Goal: Task Accomplishment & Management: Manage account settings

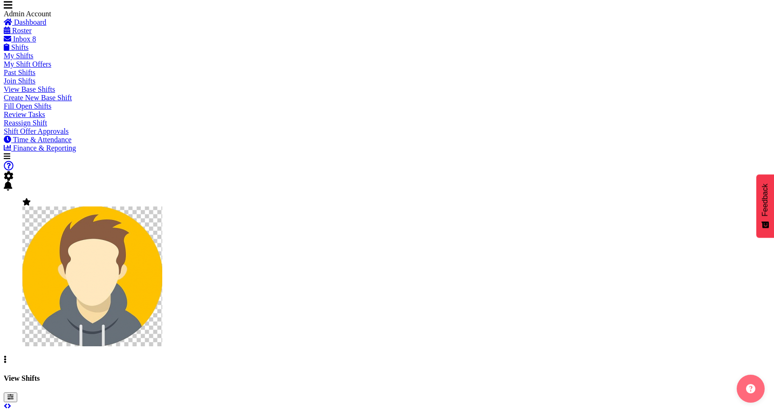
scroll to position [16, 0]
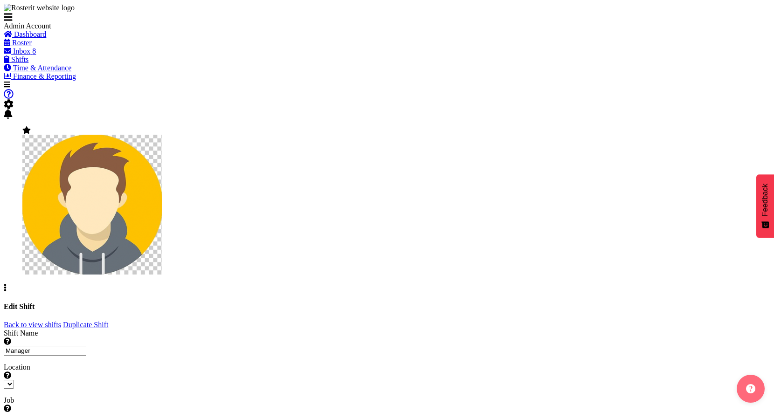
select select
select select "1"
select select "date"
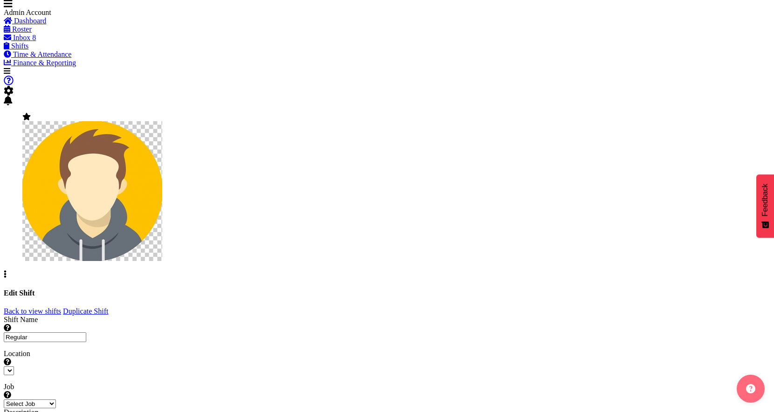
scroll to position [17, 0]
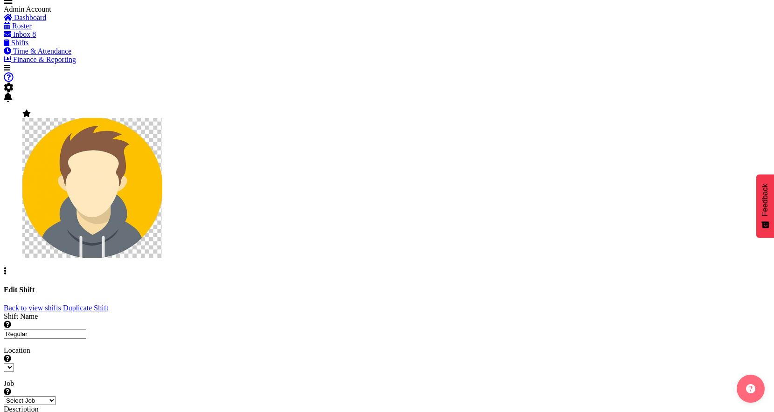
select select
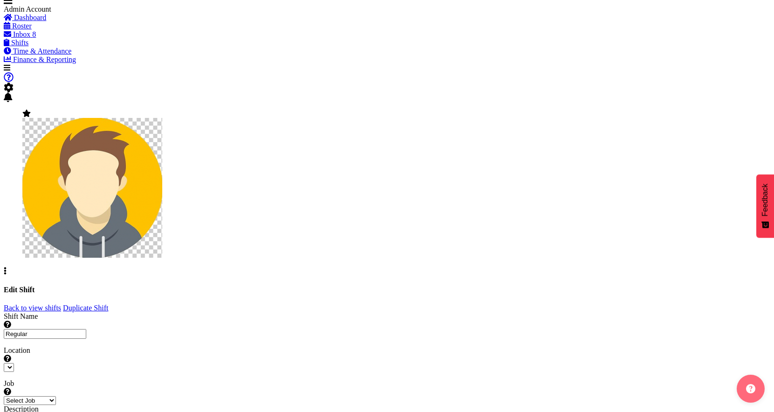
checkbox input "true"
select select
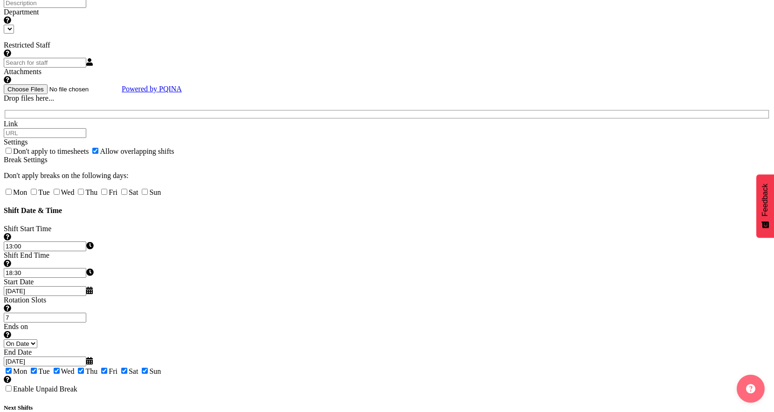
select select
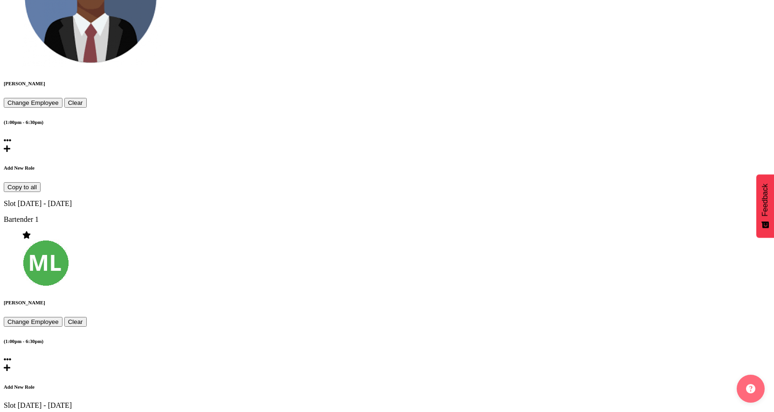
scroll to position [1325, 0]
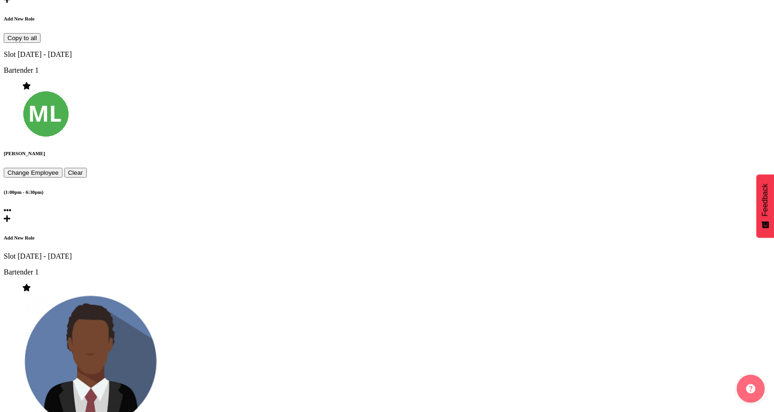
select select "363"
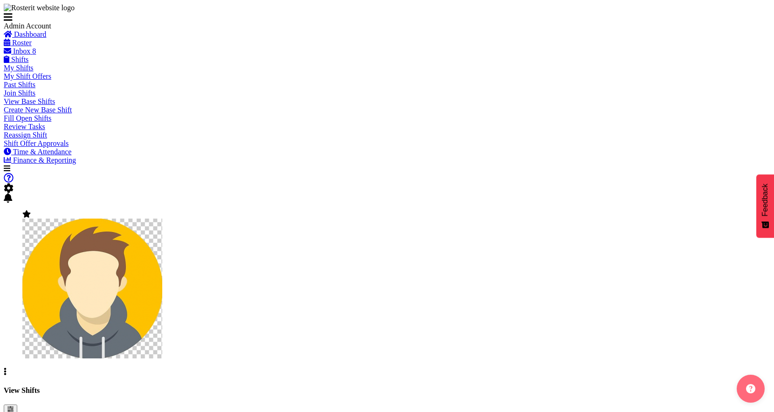
click at [32, 47] on span "Roster" at bounding box center [22, 43] width 20 height 8
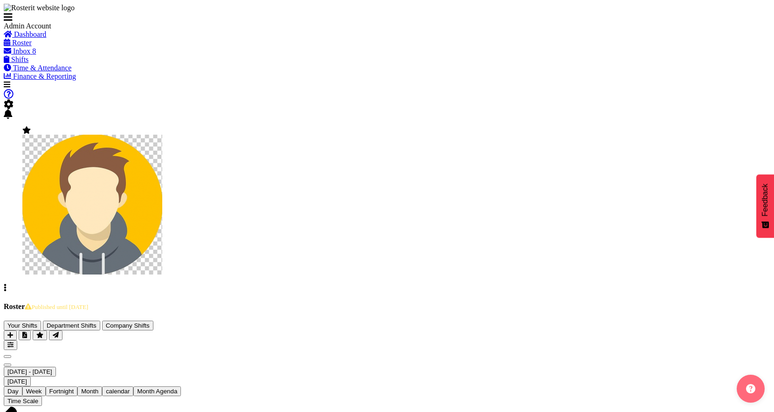
click at [276, 303] on div "Roster Published until [DATE] Your Shifts Department Shifts Company Shifts 2 Lo…" at bounding box center [387, 327] width 767 height 48
drag, startPoint x: 377, startPoint y: 196, endPoint x: 378, endPoint y: 231, distance: 35.5
drag, startPoint x: 511, startPoint y: 225, endPoint x: 383, endPoint y: 236, distance: 128.2
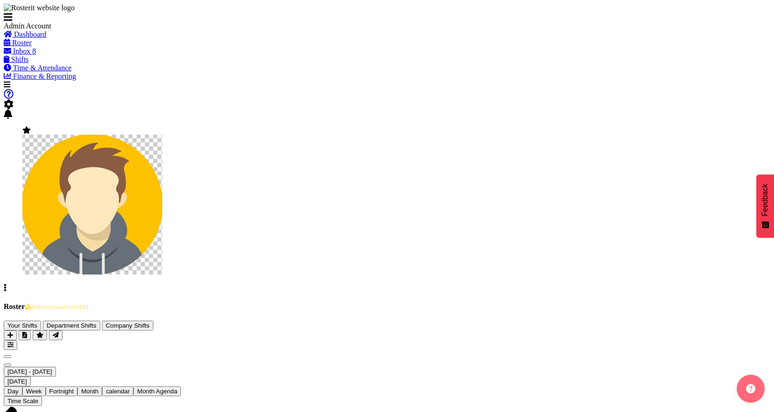
click at [351, 303] on div "Roster Published until Sep 28, 2025 Your Shifts Department Shifts Company Shift…" at bounding box center [387, 327] width 767 height 48
click at [286, 303] on div "Roster Published until Sep 28, 2025 Your Shifts Department Shifts Company Shift…" at bounding box center [387, 327] width 767 height 48
click at [72, 305] on span "Published until [DATE]" at bounding box center [49, 307] width 48 height 5
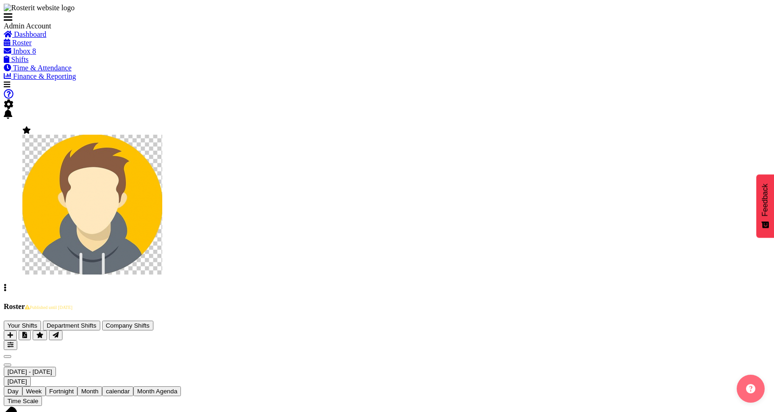
click at [72, 305] on span "Published until [DATE]" at bounding box center [49, 307] width 48 height 5
click at [306, 303] on div "Roster Published until Sep 28, 2025 Your Shifts Department Shifts Company Shift…" at bounding box center [387, 327] width 767 height 48
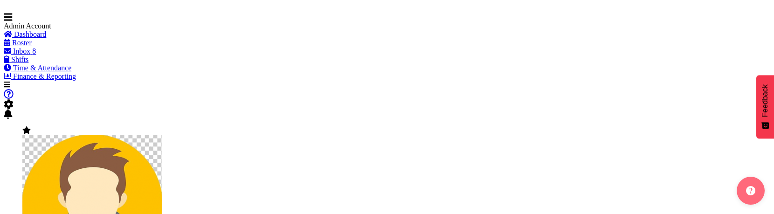
scroll to position [66, 0]
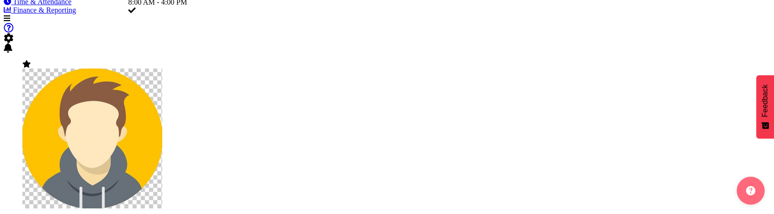
drag, startPoint x: 451, startPoint y: 131, endPoint x: 432, endPoint y: 133, distance: 18.9
drag, startPoint x: 438, startPoint y: 183, endPoint x: 510, endPoint y: 183, distance: 71.8
drag, startPoint x: 511, startPoint y: 187, endPoint x: 459, endPoint y: 187, distance: 52.7
drag, startPoint x: 524, startPoint y: 185, endPoint x: 398, endPoint y: 167, distance: 127.2
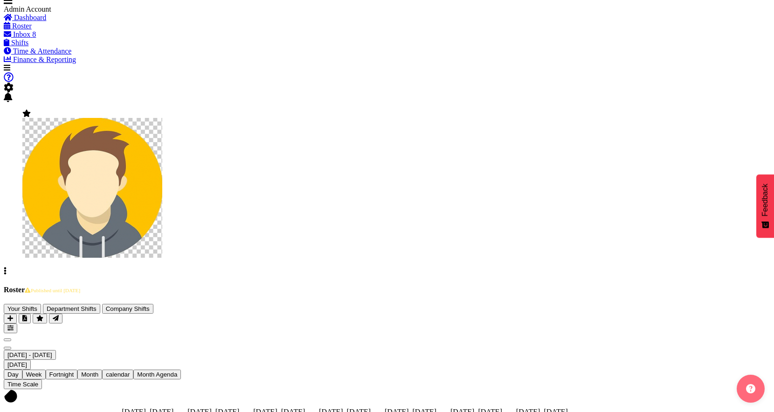
scroll to position [18, 0]
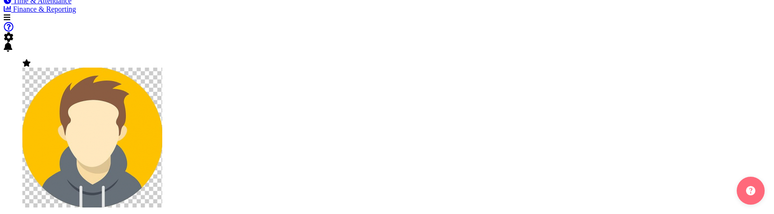
scroll to position [68, 0]
drag, startPoint x: 501, startPoint y: 158, endPoint x: 493, endPoint y: 158, distance: 8.4
drag, startPoint x: 567, startPoint y: 131, endPoint x: 567, endPoint y: 144, distance: 13.1
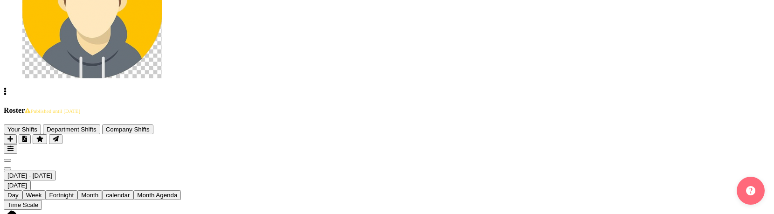
scroll to position [194, 0]
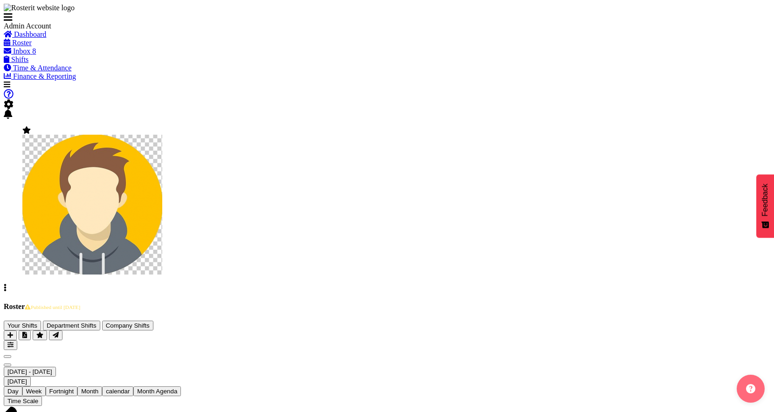
click at [300, 303] on div "Roster Published until Sep 28, 2025 Your Shifts Department Shifts Company Shift…" at bounding box center [387, 327] width 767 height 48
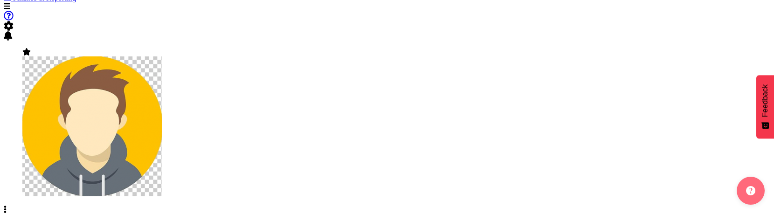
scroll to position [78, 0]
drag, startPoint x: 424, startPoint y: 146, endPoint x: 424, endPoint y: 173, distance: 26.6
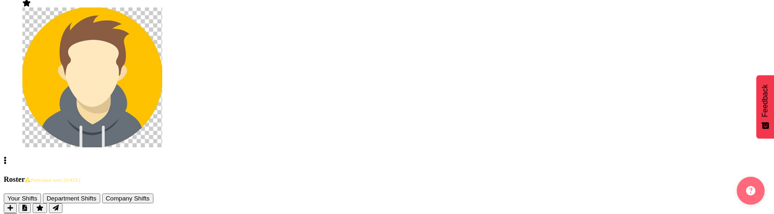
scroll to position [127, 0]
drag, startPoint x: 532, startPoint y: 115, endPoint x: 531, endPoint y: 125, distance: 9.8
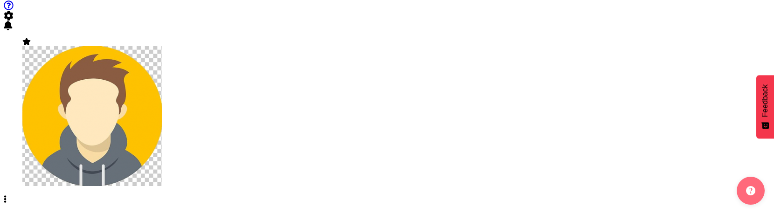
scroll to position [70, 0]
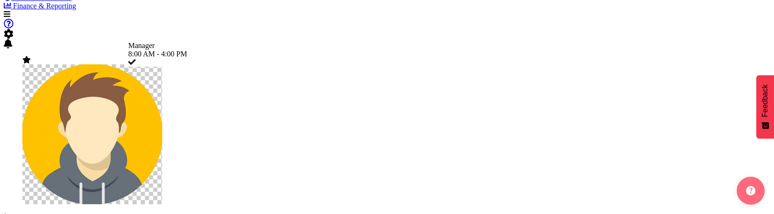
drag, startPoint x: 499, startPoint y: 126, endPoint x: 439, endPoint y: 179, distance: 80.0
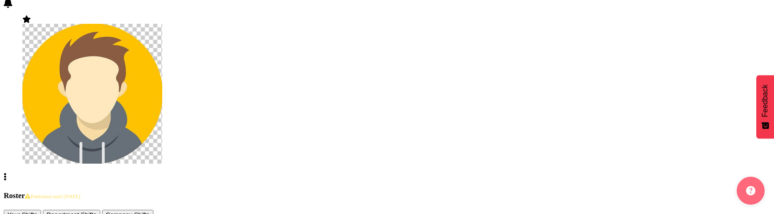
scroll to position [111, 0]
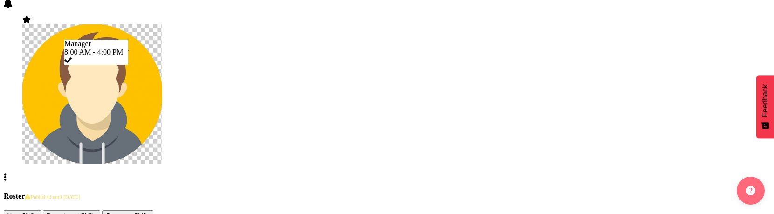
drag, startPoint x: 448, startPoint y: 183, endPoint x: 383, endPoint y: 188, distance: 65.0
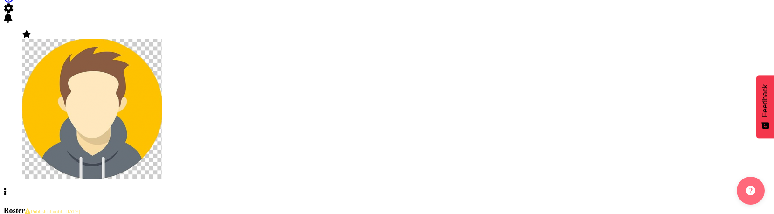
scroll to position [96, 0]
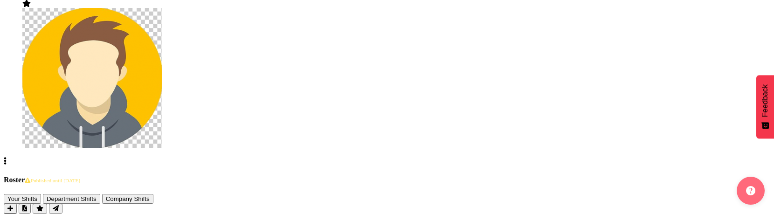
scroll to position [90, 0]
select select "5"
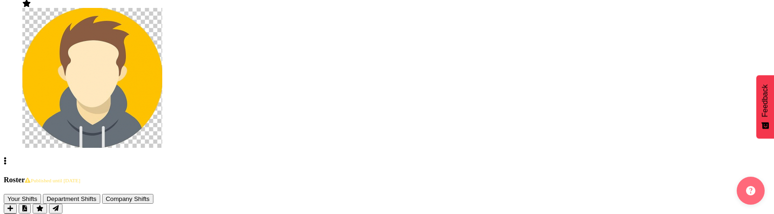
type input "30/09/2025, 05:00"
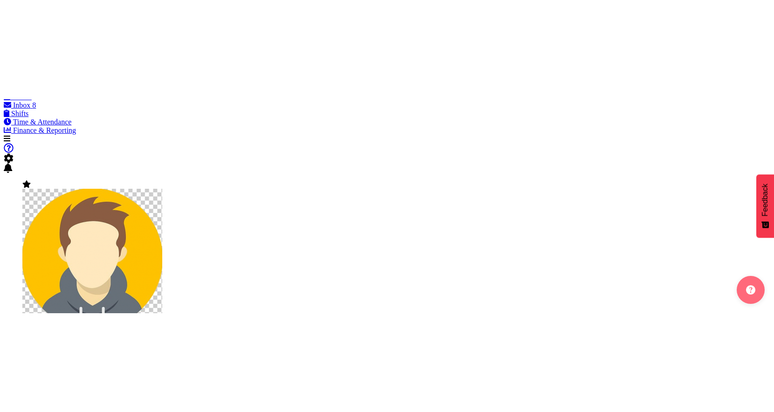
scroll to position [55, 0]
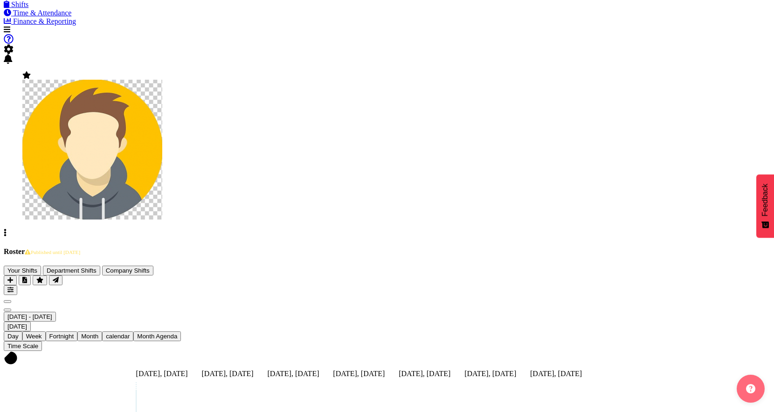
scroll to position [121, 0]
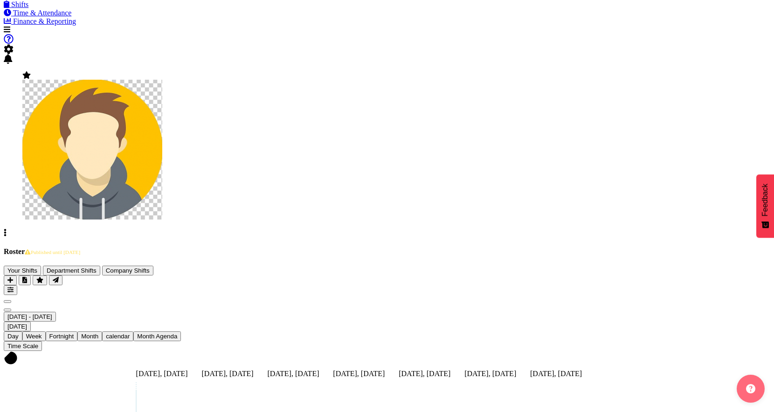
select select "19"
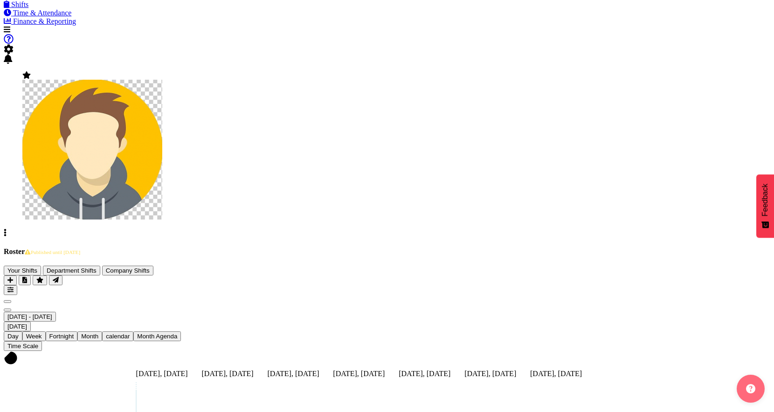
type input "01/10/2025, 19:30"
select select
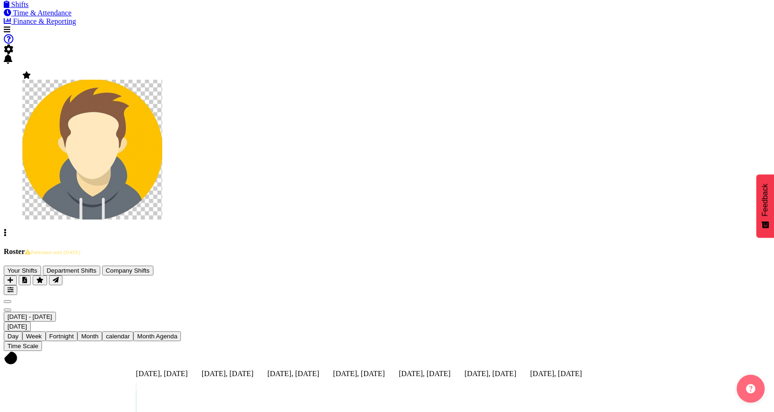
select select
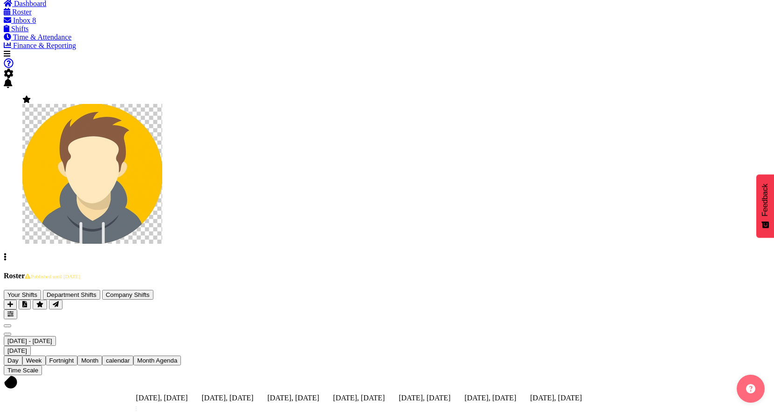
scroll to position [29, 0]
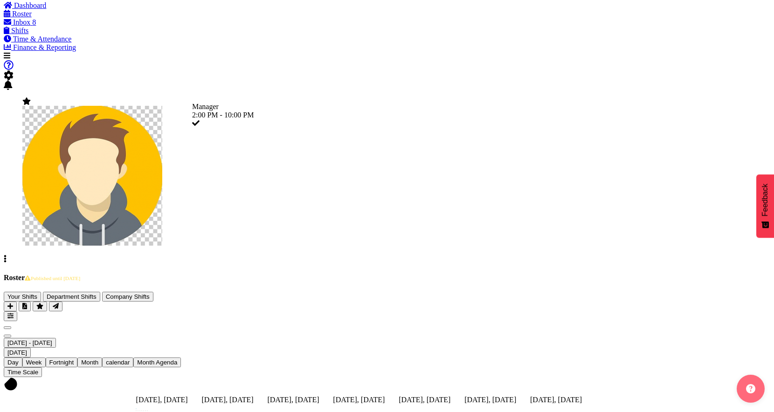
drag, startPoint x: 368, startPoint y: 243, endPoint x: 529, endPoint y: 248, distance: 162.0
drag, startPoint x: 427, startPoint y: 243, endPoint x: 647, endPoint y: 222, distance: 220.7
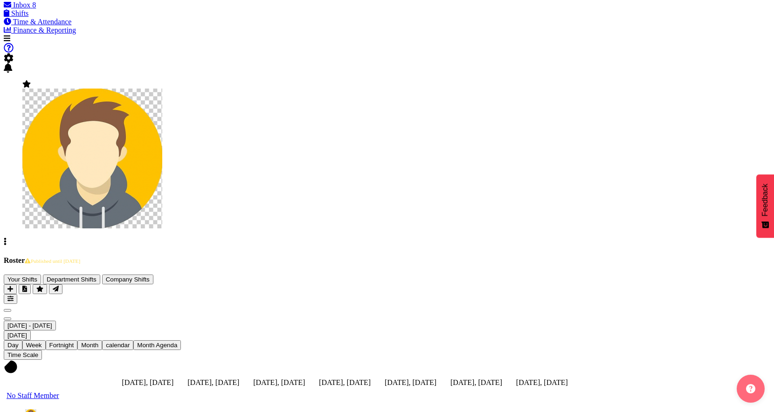
scroll to position [47, 0]
drag, startPoint x: 401, startPoint y: 225, endPoint x: 651, endPoint y: 209, distance: 250.6
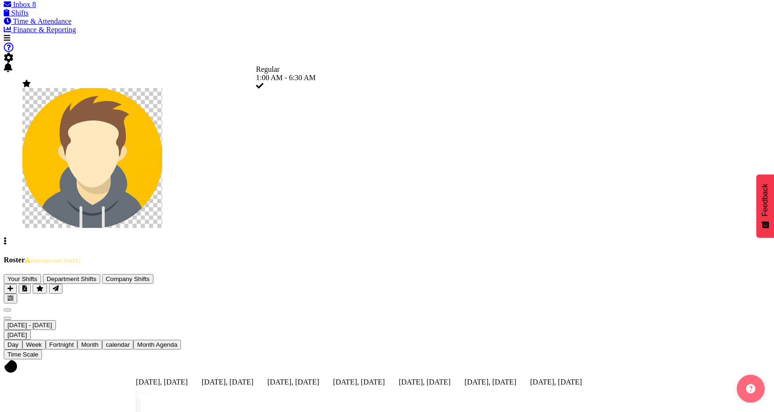
drag, startPoint x: 585, startPoint y: 226, endPoint x: 565, endPoint y: 231, distance: 19.8
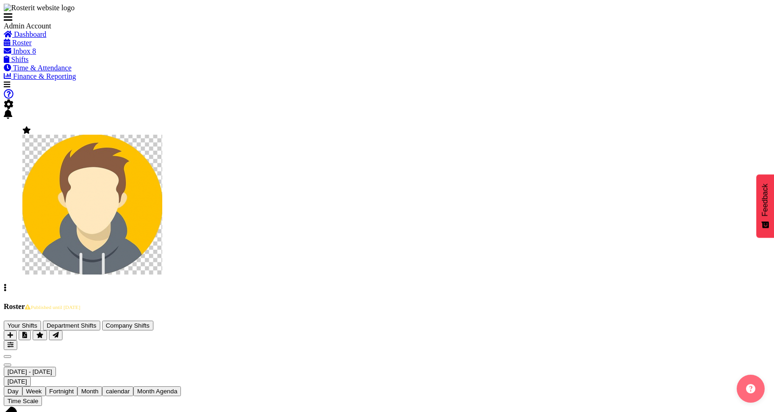
scroll to position [46, 0]
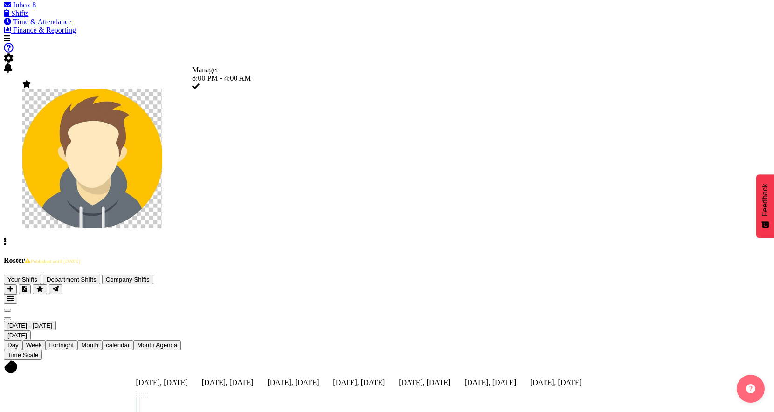
drag, startPoint x: 533, startPoint y: 209, endPoint x: 504, endPoint y: 219, distance: 30.7
drag, startPoint x: 711, startPoint y: 206, endPoint x: 421, endPoint y: 239, distance: 292.1
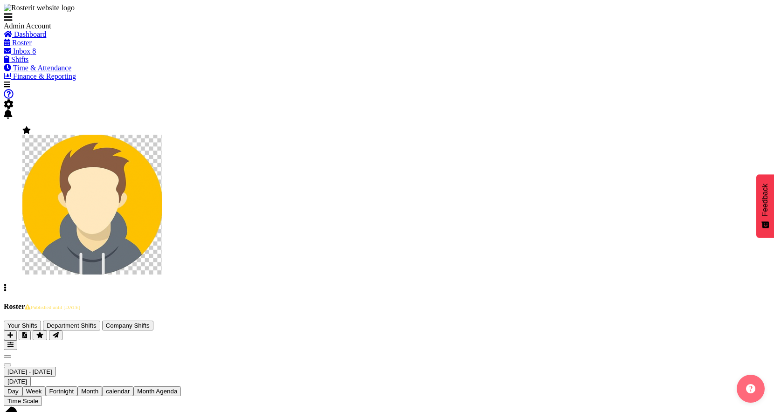
scroll to position [46, 0]
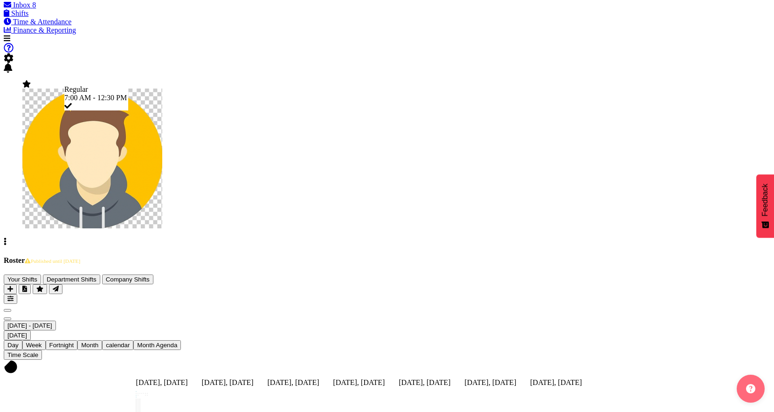
drag, startPoint x: 564, startPoint y: 230, endPoint x: 404, endPoint y: 234, distance: 160.1
drag, startPoint x: 696, startPoint y: 206, endPoint x: 518, endPoint y: 217, distance: 178.1
drag, startPoint x: 567, startPoint y: 204, endPoint x: 400, endPoint y: 213, distance: 167.3
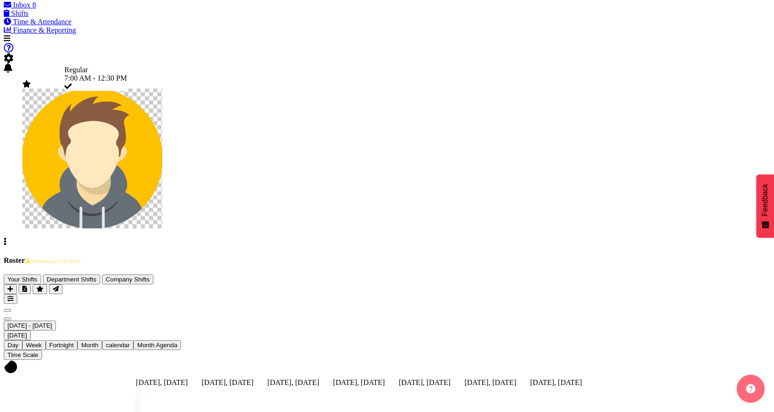
drag, startPoint x: 567, startPoint y: 222, endPoint x: 381, endPoint y: 221, distance: 186.1
drag, startPoint x: 393, startPoint y: 153, endPoint x: 393, endPoint y: 230, distance: 76.5
drag, startPoint x: 421, startPoint y: 207, endPoint x: 647, endPoint y: 215, distance: 225.5
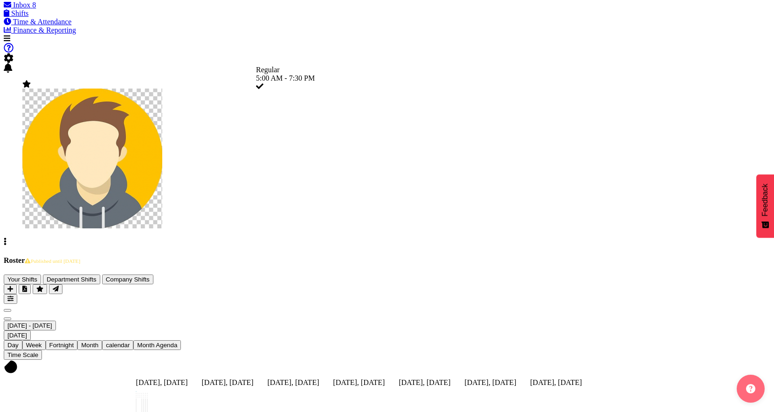
drag, startPoint x: 403, startPoint y: 208, endPoint x: 699, endPoint y: 209, distance: 296.2
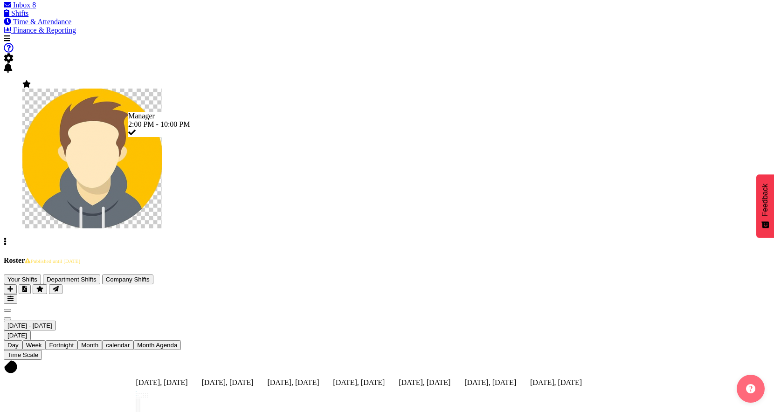
drag, startPoint x: 444, startPoint y: 154, endPoint x: 437, endPoint y: 264, distance: 109.4
drag, startPoint x: 405, startPoint y: 209, endPoint x: 392, endPoint y: 99, distance: 110.9
drag, startPoint x: 392, startPoint y: 99, endPoint x: 463, endPoint y: 237, distance: 154.6
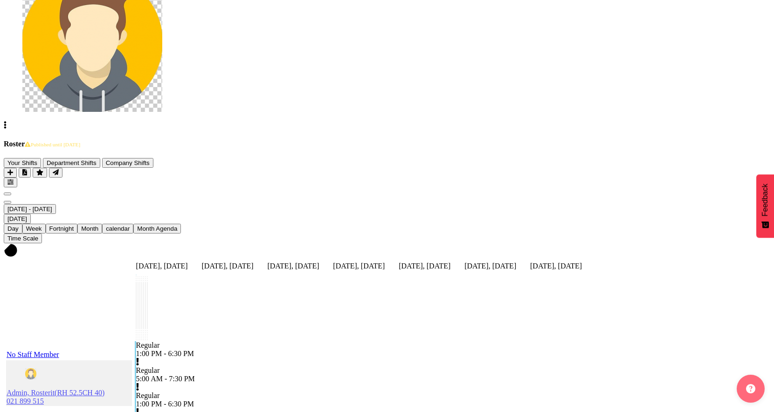
scroll to position [181, 0]
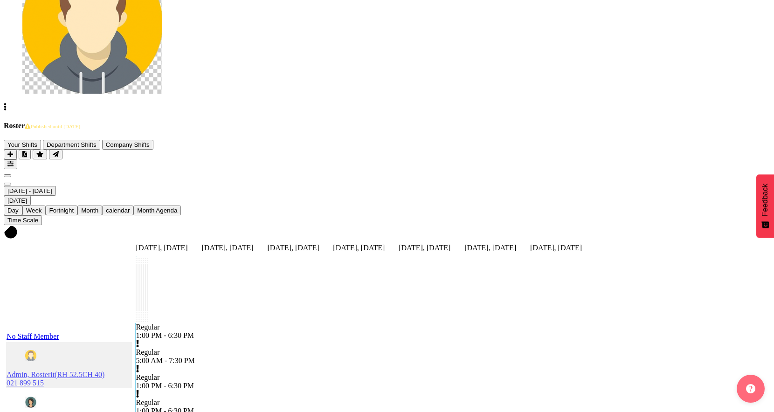
click at [140, 320] on td "Timeline Week of September 29, 2025" at bounding box center [139, 320] width 1 height 1
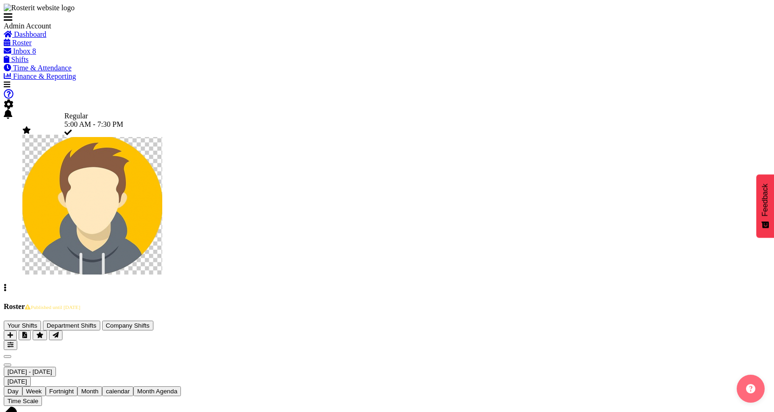
scroll to position [3, 0]
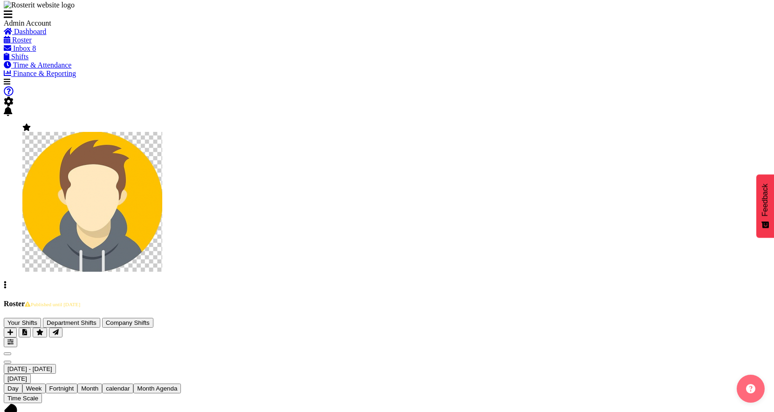
scroll to position [3, 0]
click at [350, 300] on div "Roster Published until [DATE] Your Shifts Department Shifts Company Shifts 2 Lo…" at bounding box center [387, 324] width 767 height 48
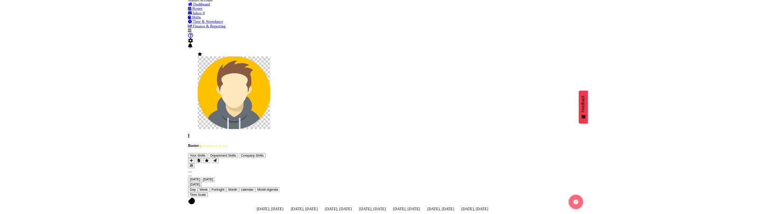
scroll to position [24, 0]
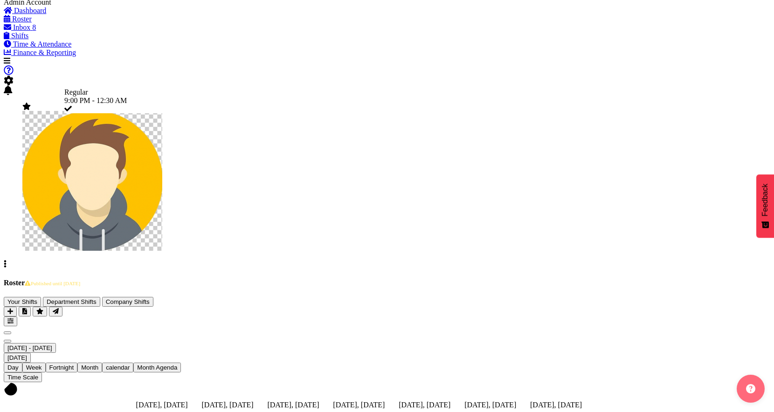
drag, startPoint x: 526, startPoint y: 194, endPoint x: 393, endPoint y: 235, distance: 139.7
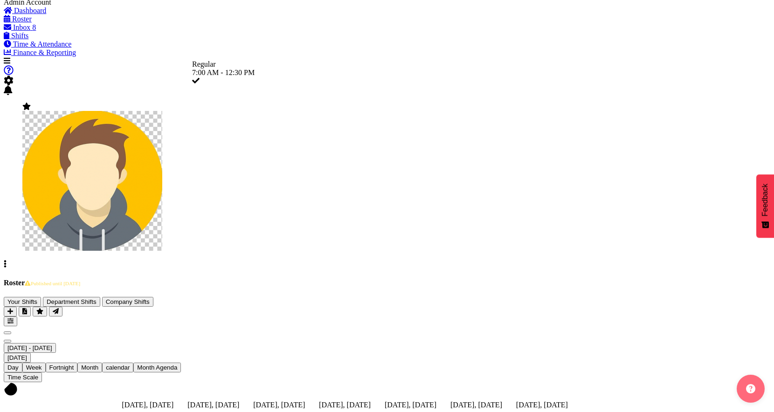
drag, startPoint x: 510, startPoint y: 203, endPoint x: 508, endPoint y: 211, distance: 8.6
drag, startPoint x: 582, startPoint y: 200, endPoint x: 558, endPoint y: 195, distance: 23.9
drag, startPoint x: 535, startPoint y: 202, endPoint x: 455, endPoint y: 236, distance: 86.6
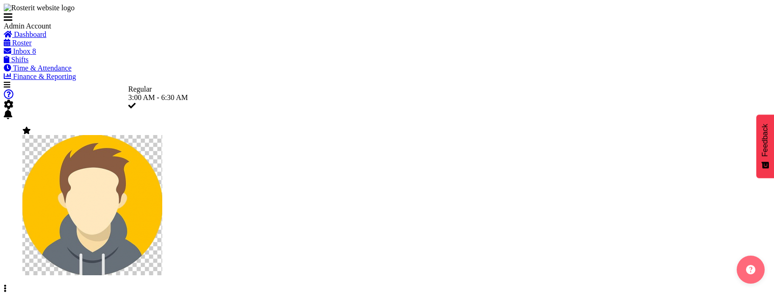
drag, startPoint x: 450, startPoint y: 226, endPoint x: 442, endPoint y: 224, distance: 8.6
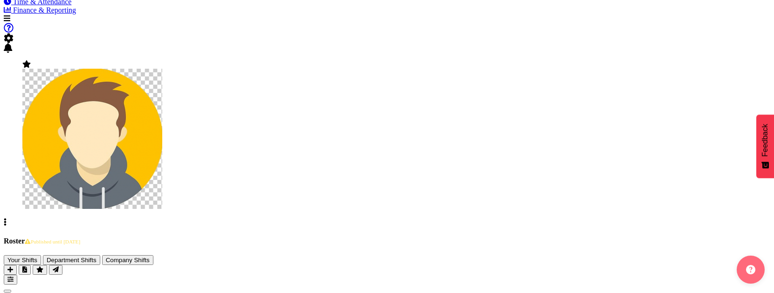
scroll to position [66, 0]
drag, startPoint x: 512, startPoint y: 158, endPoint x: 458, endPoint y: 188, distance: 61.6
drag, startPoint x: 579, startPoint y: 178, endPoint x: 565, endPoint y: 186, distance: 16.1
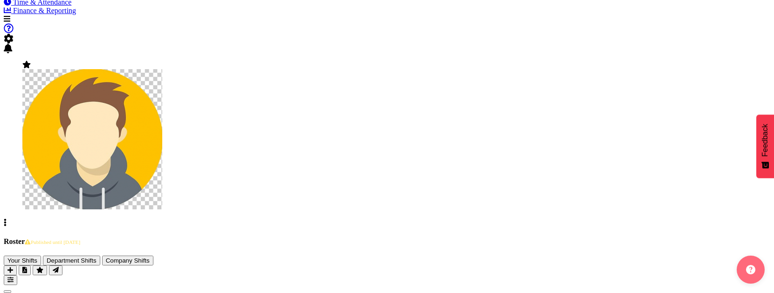
drag, startPoint x: 569, startPoint y: 159, endPoint x: 455, endPoint y: 189, distance: 117.8
drag, startPoint x: 556, startPoint y: 162, endPoint x: 436, endPoint y: 197, distance: 125.0
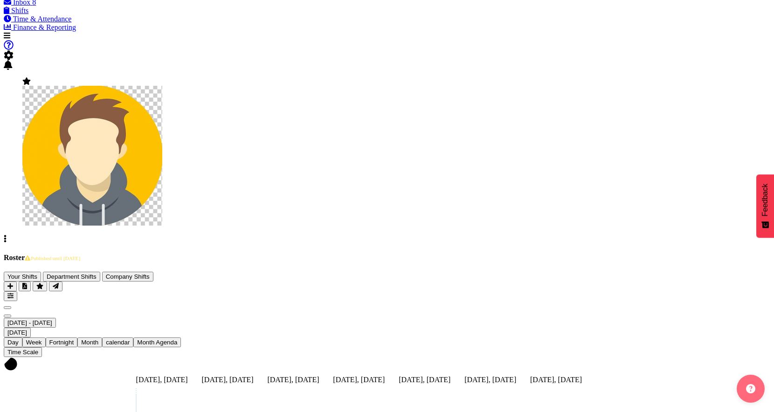
scroll to position [47, 0]
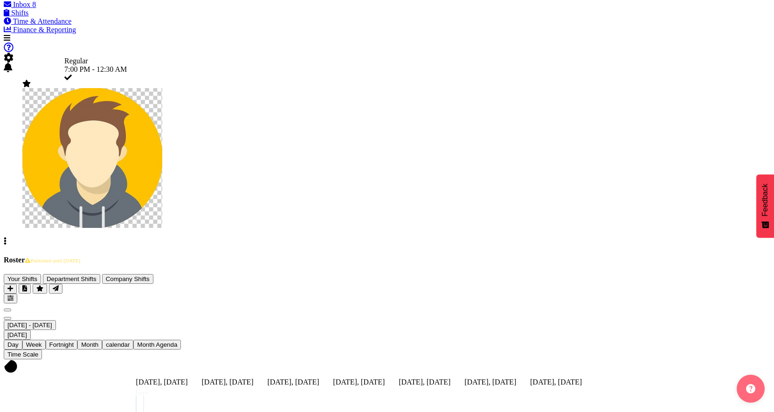
drag, startPoint x: 476, startPoint y: 201, endPoint x: 394, endPoint y: 200, distance: 82.1
drag, startPoint x: 393, startPoint y: 178, endPoint x: 482, endPoint y: 177, distance: 89.1
drag, startPoint x: 481, startPoint y: 177, endPoint x: 406, endPoint y: 180, distance: 74.2
drag, startPoint x: 432, startPoint y: 180, endPoint x: 378, endPoint y: 180, distance: 53.6
drag, startPoint x: 457, startPoint y: 175, endPoint x: 457, endPoint y: 194, distance: 18.7
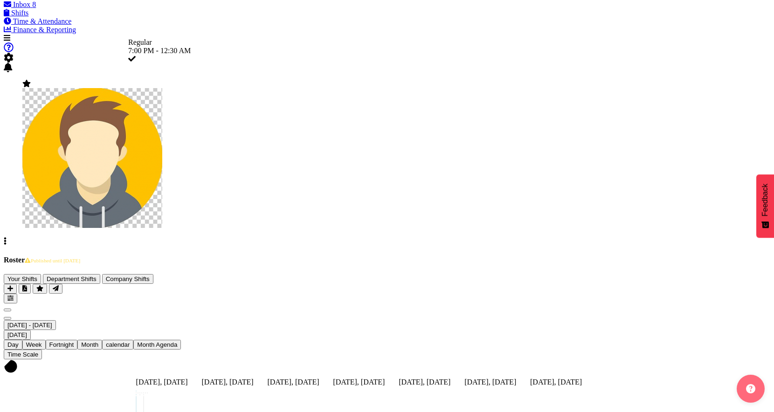
click at [256, 55] on div "7:00 PM - 12:30 AM" at bounding box center [192, 51] width 128 height 8
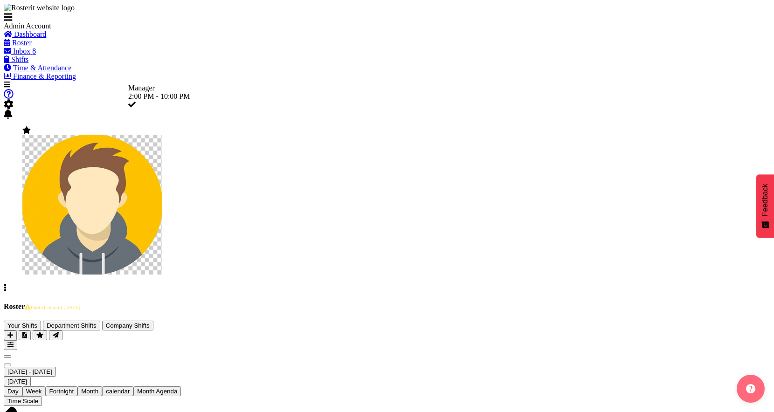
drag, startPoint x: 582, startPoint y: 249, endPoint x: 445, endPoint y: 235, distance: 138.3
drag, startPoint x: 494, startPoint y: 226, endPoint x: 512, endPoint y: 232, distance: 19.2
click at [256, 101] on div "1:00 AM - 6:30 AM" at bounding box center [224, 96] width 64 height 8
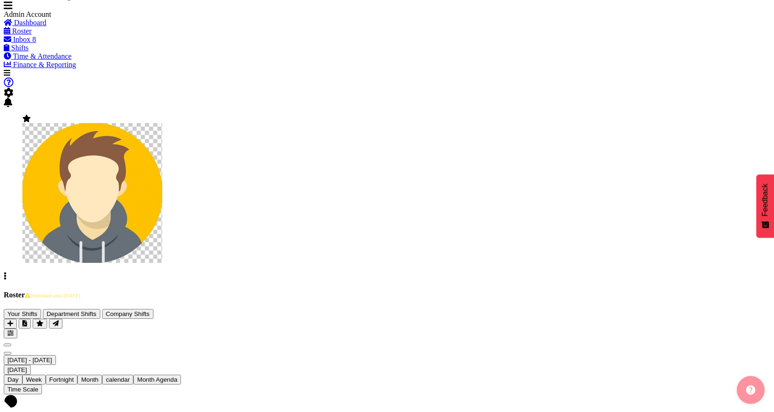
scroll to position [32, 0]
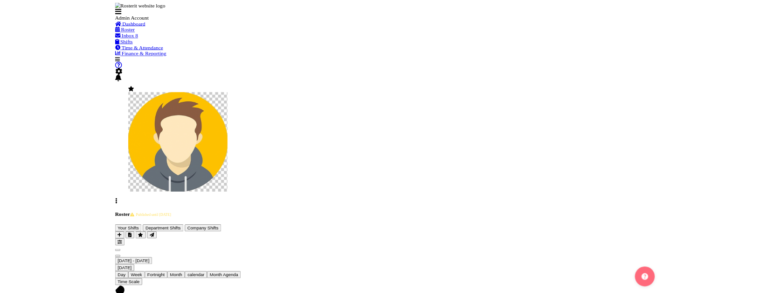
scroll to position [32, 0]
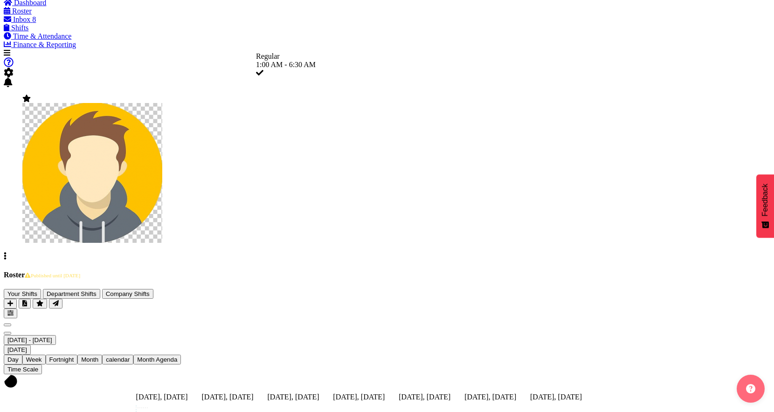
drag, startPoint x: 516, startPoint y: 213, endPoint x: 609, endPoint y: 220, distance: 93.1
drag, startPoint x: 567, startPoint y: 207, endPoint x: 656, endPoint y: 195, distance: 90.3
drag, startPoint x: 592, startPoint y: 209, endPoint x: 641, endPoint y: 207, distance: 48.1
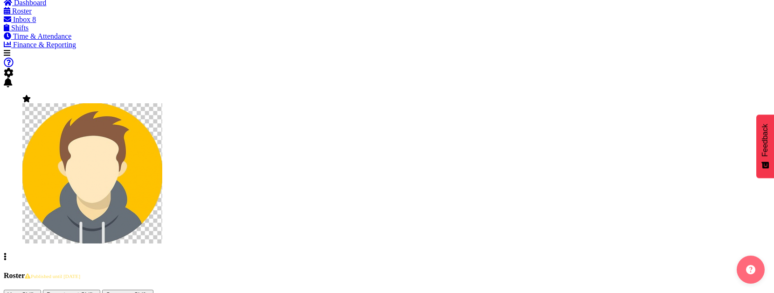
drag, startPoint x: 644, startPoint y: 193, endPoint x: 487, endPoint y: 229, distance: 161.7
drag, startPoint x: 638, startPoint y: 196, endPoint x: 598, endPoint y: 238, distance: 58.1
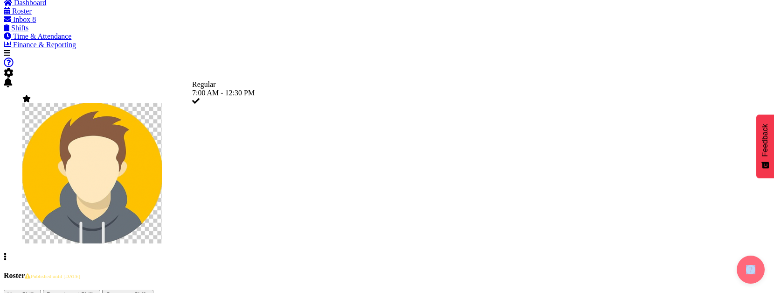
click at [256, 97] on div "7:00 AM - 12:30 PM" at bounding box center [224, 93] width 64 height 8
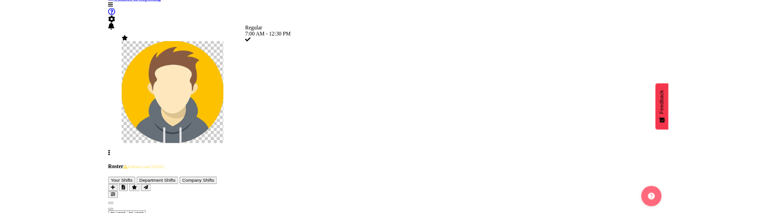
scroll to position [77, 0]
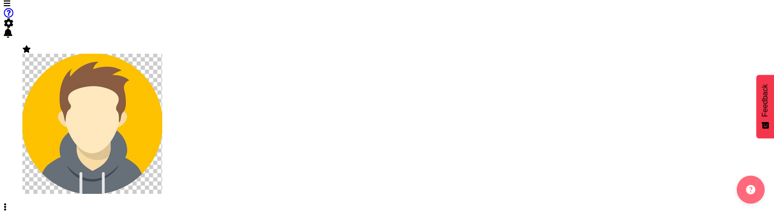
scroll to position [83, 0]
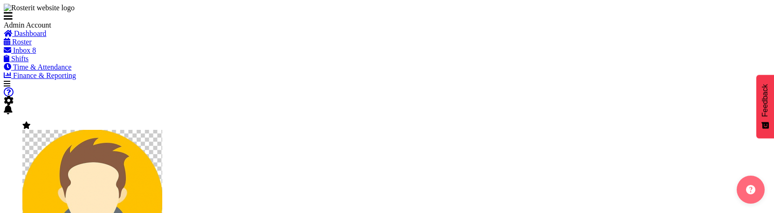
scroll to position [83, 0]
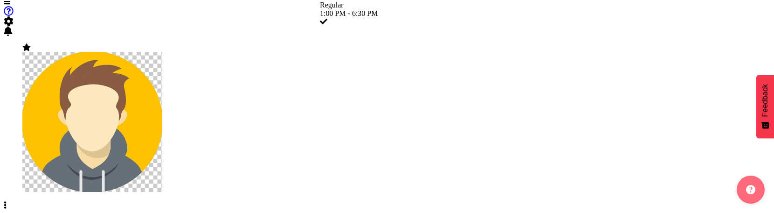
drag, startPoint x: 639, startPoint y: 141, endPoint x: 665, endPoint y: 143, distance: 26.2
drag, startPoint x: 586, startPoint y: 142, endPoint x: 340, endPoint y: 136, distance: 245.9
click at [64, 10] on div "Regular" at bounding box center [32, 6] width 64 height 8
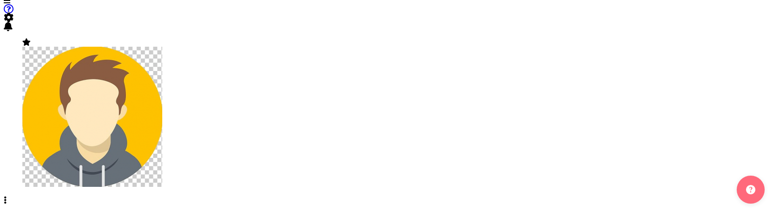
scroll to position [83, 0]
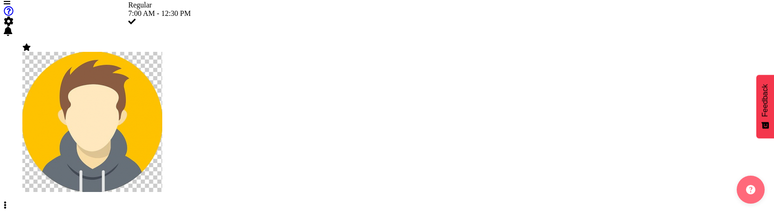
drag, startPoint x: 578, startPoint y: 139, endPoint x: 463, endPoint y: 146, distance: 114.5
drag, startPoint x: 437, startPoint y: 142, endPoint x: 577, endPoint y: 142, distance: 140.0
drag, startPoint x: 586, startPoint y: 143, endPoint x: 397, endPoint y: 146, distance: 189.0
drag, startPoint x: 380, startPoint y: 159, endPoint x: 569, endPoint y: 146, distance: 189.0
drag, startPoint x: 580, startPoint y: 142, endPoint x: 305, endPoint y: 134, distance: 274.9
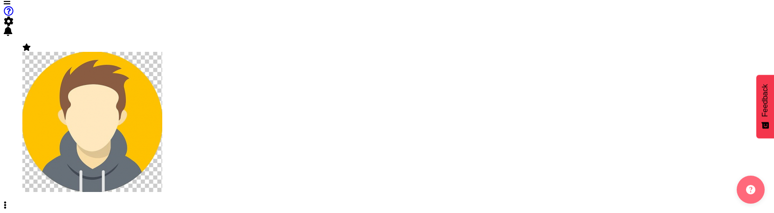
drag, startPoint x: 635, startPoint y: 139, endPoint x: 549, endPoint y: 144, distance: 86.9
drag, startPoint x: 587, startPoint y: 163, endPoint x: 659, endPoint y: 152, distance: 72.8
drag, startPoint x: 575, startPoint y: 141, endPoint x: 440, endPoint y: 141, distance: 135.3
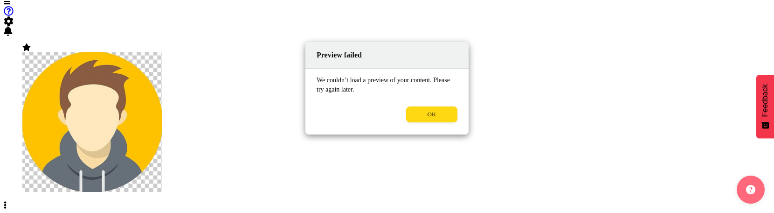
click at [428, 117] on div "OK" at bounding box center [431, 114] width 51 height 16
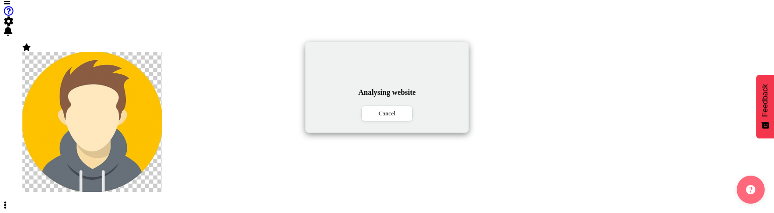
click at [395, 111] on div "Cancel" at bounding box center [387, 113] width 51 height 16
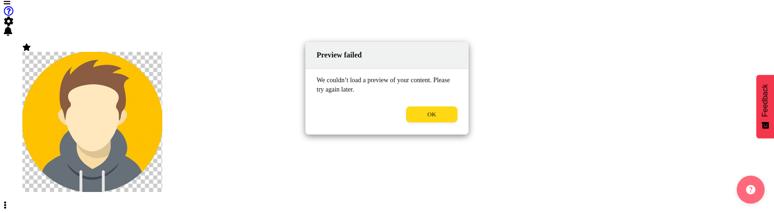
scroll to position [0, 0]
click at [444, 124] on div "OK Cancel" at bounding box center [387, 120] width 163 height 28
click at [441, 115] on div "OK" at bounding box center [431, 114] width 51 height 16
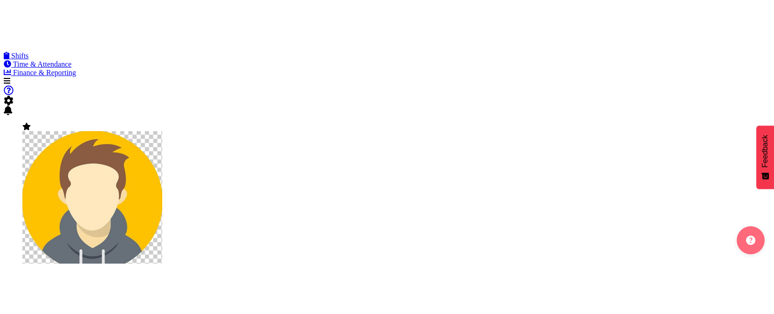
scroll to position [47, 0]
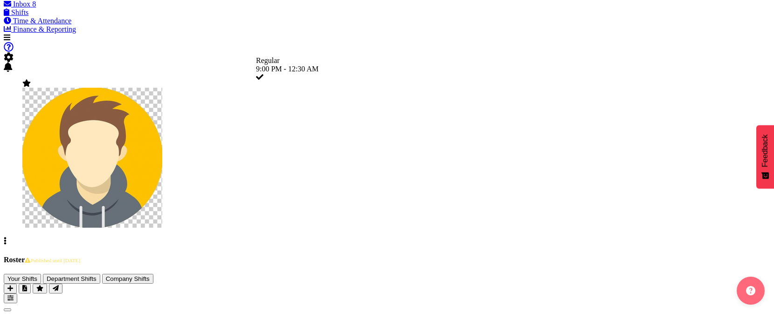
drag, startPoint x: 446, startPoint y: 202, endPoint x: 596, endPoint y: 198, distance: 150.3
drag, startPoint x: 626, startPoint y: 201, endPoint x: 310, endPoint y: 106, distance: 329.7
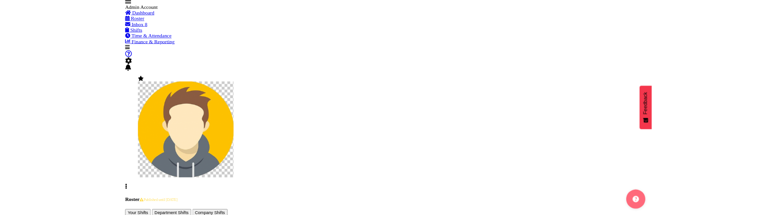
scroll to position [18, 0]
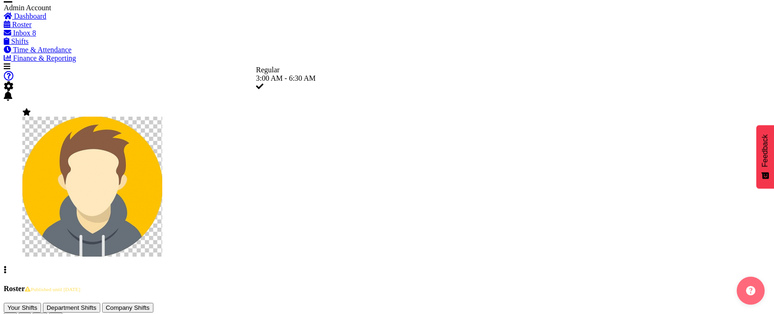
drag, startPoint x: 630, startPoint y: 224, endPoint x: 583, endPoint y: 210, distance: 49.2
drag, startPoint x: 581, startPoint y: 208, endPoint x: 509, endPoint y: 221, distance: 72.6
drag, startPoint x: 564, startPoint y: 209, endPoint x: 447, endPoint y: 215, distance: 117.7
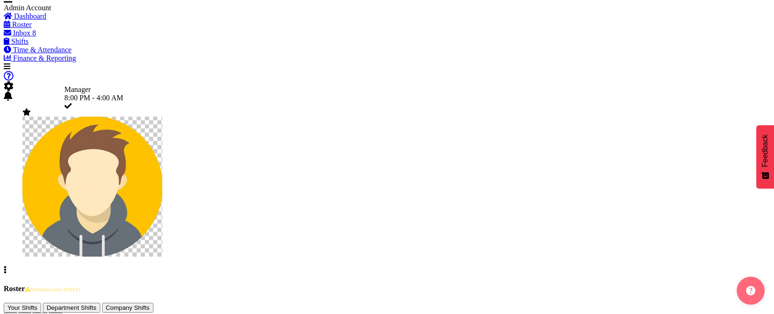
drag, startPoint x: 451, startPoint y: 223, endPoint x: 391, endPoint y: 219, distance: 59.4
drag, startPoint x: 425, startPoint y: 209, endPoint x: 313, endPoint y: 322, distance: 158.3
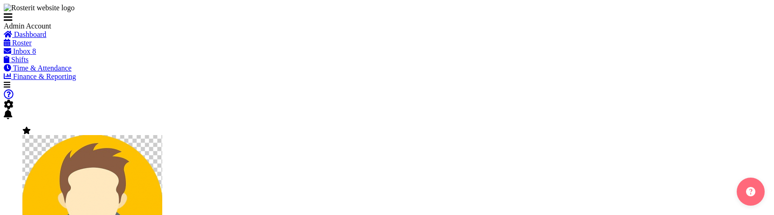
scroll to position [18, 0]
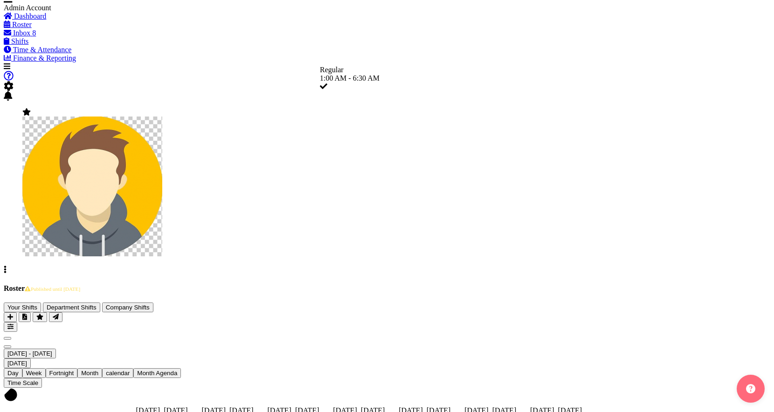
drag, startPoint x: 627, startPoint y: 205, endPoint x: 620, endPoint y: 202, distance: 8.6
drag, startPoint x: 435, startPoint y: 235, endPoint x: 502, endPoint y: 225, distance: 67.9
drag, startPoint x: 454, startPoint y: 226, endPoint x: 531, endPoint y: 205, distance: 80.2
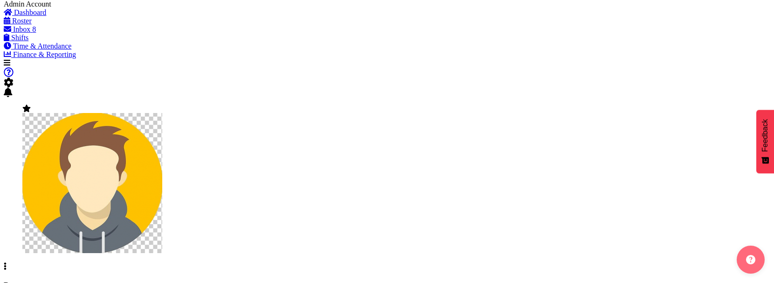
scroll to position [15, 0]
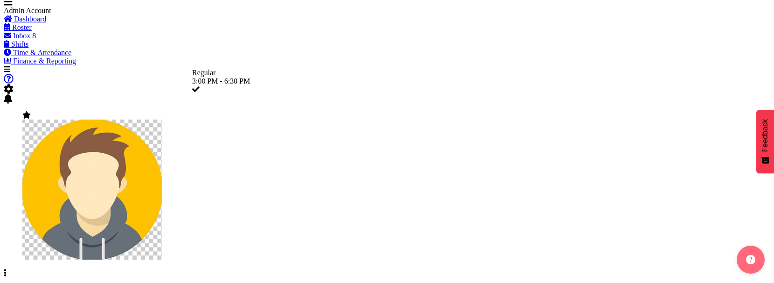
drag, startPoint x: 508, startPoint y: 209, endPoint x: 569, endPoint y: 141, distance: 91.9
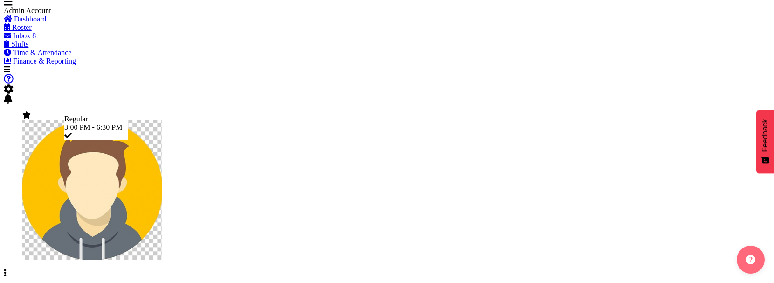
drag, startPoint x: 578, startPoint y: 145, endPoint x: 442, endPoint y: 189, distance: 142.5
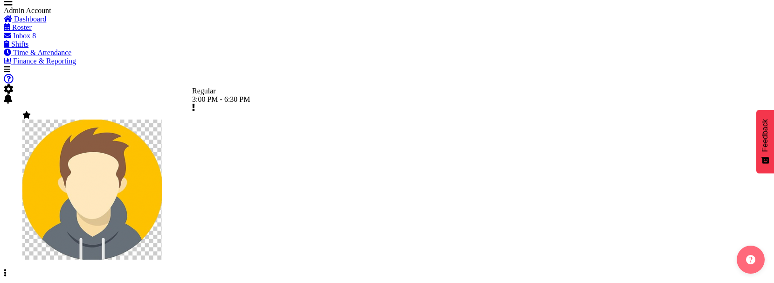
drag, startPoint x: 571, startPoint y: 139, endPoint x: 534, endPoint y: 221, distance: 90.8
drag, startPoint x: 504, startPoint y: 215, endPoint x: 438, endPoint y: 173, distance: 78.7
drag, startPoint x: 500, startPoint y: 205, endPoint x: 625, endPoint y: 177, distance: 128.0
drag, startPoint x: 517, startPoint y: 211, endPoint x: 558, endPoint y: 211, distance: 41.5
drag, startPoint x: 559, startPoint y: 211, endPoint x: 503, endPoint y: 211, distance: 55.5
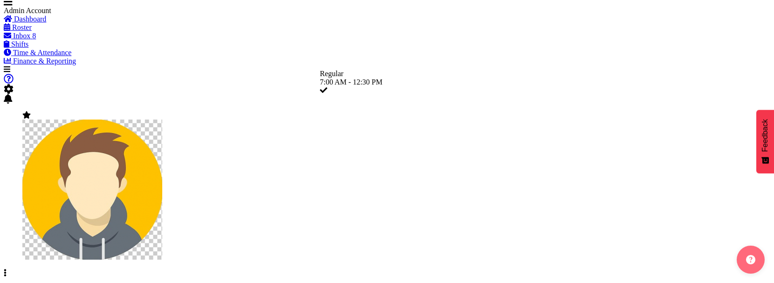
drag, startPoint x: 629, startPoint y: 209, endPoint x: 643, endPoint y: 210, distance: 14.1
drag, startPoint x: 459, startPoint y: 206, endPoint x: 502, endPoint y: 218, distance: 45.5
drag, startPoint x: 502, startPoint y: 210, endPoint x: 449, endPoint y: 207, distance: 52.8
drag, startPoint x: 368, startPoint y: 211, endPoint x: 388, endPoint y: 208, distance: 19.9
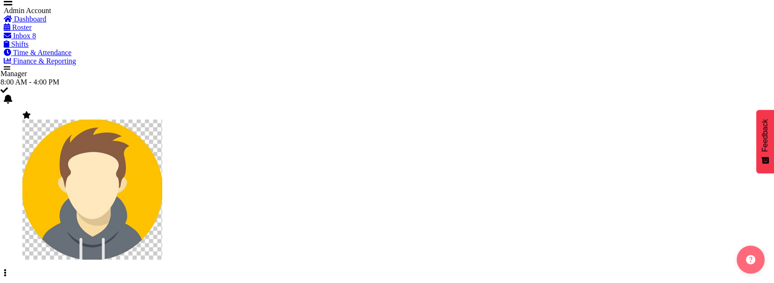
drag, startPoint x: 308, startPoint y: 215, endPoint x: 328, endPoint y: 212, distance: 20.3
drag, startPoint x: 507, startPoint y: 214, endPoint x: 391, endPoint y: 223, distance: 115.6
drag, startPoint x: 385, startPoint y: 228, endPoint x: 511, endPoint y: 216, distance: 126.1
drag, startPoint x: 419, startPoint y: 201, endPoint x: 534, endPoint y: 230, distance: 117.9
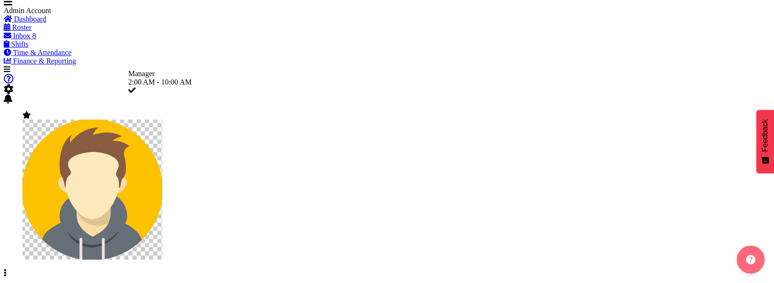
drag, startPoint x: 424, startPoint y: 206, endPoint x: 444, endPoint y: 212, distance: 21.1
drag, startPoint x: 430, startPoint y: 204, endPoint x: 438, endPoint y: 244, distance: 41.4
drag, startPoint x: 447, startPoint y: 214, endPoint x: 447, endPoint y: 249, distance: 34.5
drag, startPoint x: 447, startPoint y: 205, endPoint x: 449, endPoint y: 246, distance: 41.1
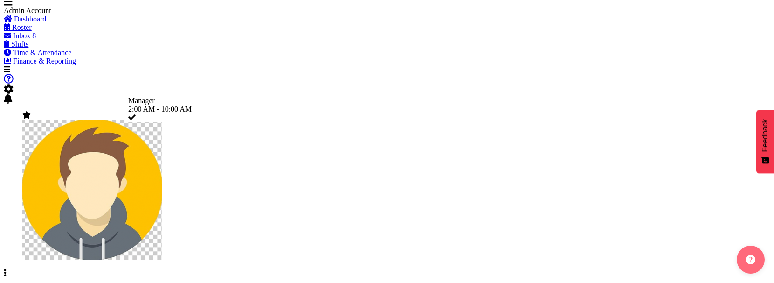
drag, startPoint x: 508, startPoint y: 211, endPoint x: 510, endPoint y: 240, distance: 28.5
drag, startPoint x: 629, startPoint y: 204, endPoint x: 629, endPoint y: 237, distance: 33.1
drag, startPoint x: 637, startPoint y: 207, endPoint x: 456, endPoint y: 226, distance: 182.5
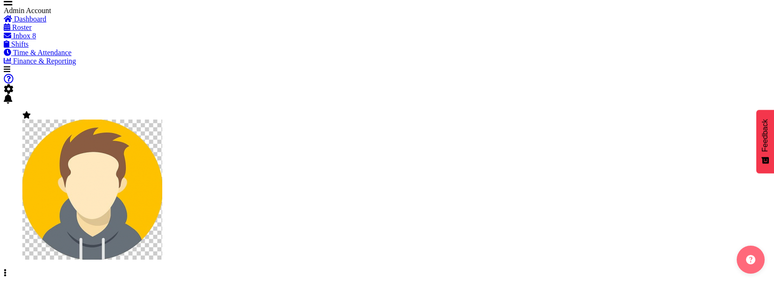
drag, startPoint x: 444, startPoint y: 199, endPoint x: 637, endPoint y: 210, distance: 193.5
drag, startPoint x: 442, startPoint y: 209, endPoint x: 608, endPoint y: 211, distance: 166.1
drag, startPoint x: 325, startPoint y: 204, endPoint x: 472, endPoint y: 253, distance: 154.5
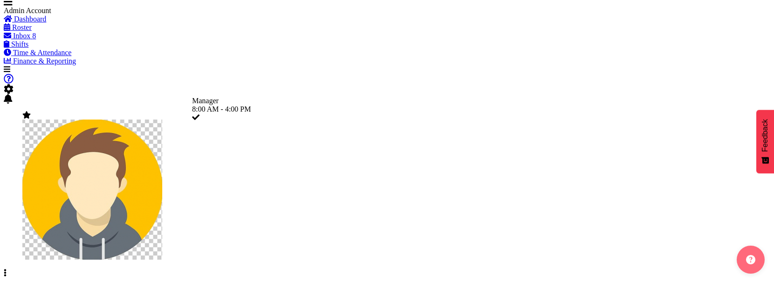
drag, startPoint x: 337, startPoint y: 209, endPoint x: 482, endPoint y: 231, distance: 146.8
drag, startPoint x: 455, startPoint y: 208, endPoint x: 614, endPoint y: 248, distance: 164.2
drag, startPoint x: 639, startPoint y: 211, endPoint x: 411, endPoint y: 243, distance: 229.4
drag, startPoint x: 306, startPoint y: 202, endPoint x: 463, endPoint y: 148, distance: 165.5
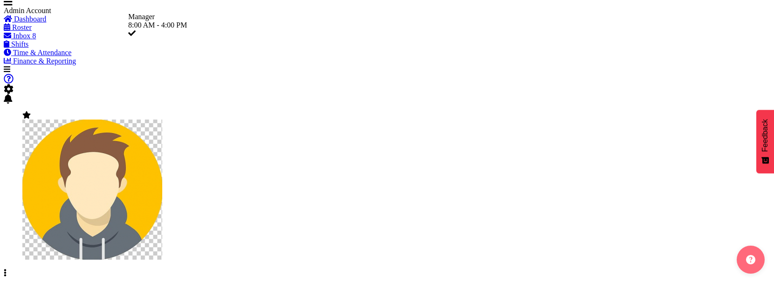
drag, startPoint x: 302, startPoint y: 211, endPoint x: 439, endPoint y: 160, distance: 146.3
drag, startPoint x: 391, startPoint y: 212, endPoint x: 407, endPoint y: 208, distance: 16.0
drag, startPoint x: 507, startPoint y: 163, endPoint x: 507, endPoint y: 132, distance: 30.3
drag, startPoint x: 470, startPoint y: 125, endPoint x: 573, endPoint y: 218, distance: 139.4
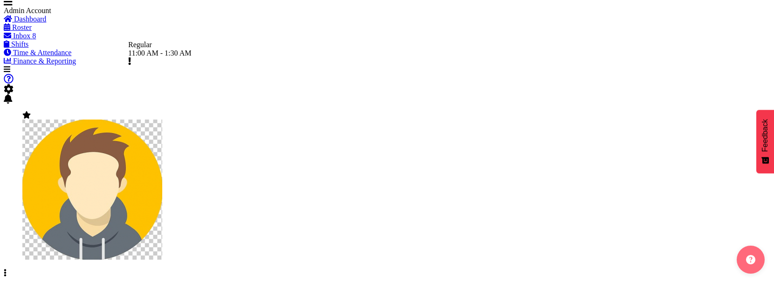
drag, startPoint x: 460, startPoint y: 133, endPoint x: 433, endPoint y: 252, distance: 122.6
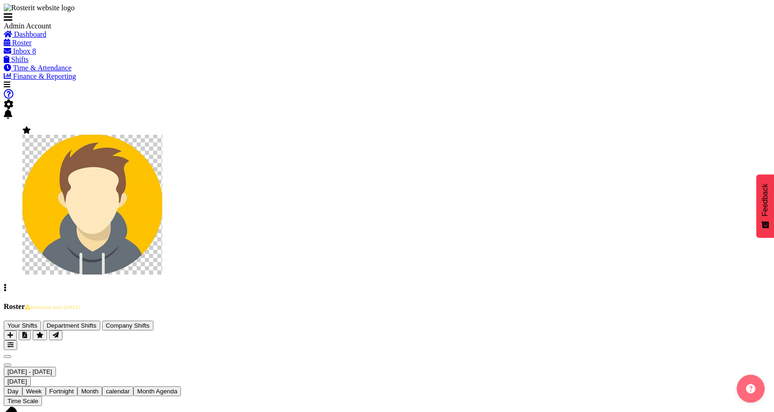
scroll to position [15, 0]
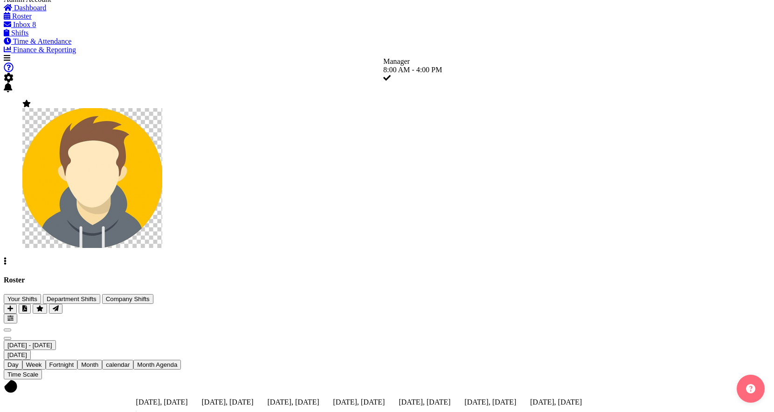
scroll to position [0, 0]
drag, startPoint x: 451, startPoint y: 220, endPoint x: 721, endPoint y: 219, distance: 270.1
drag, startPoint x: 543, startPoint y: 198, endPoint x: 479, endPoint y: 215, distance: 67.0
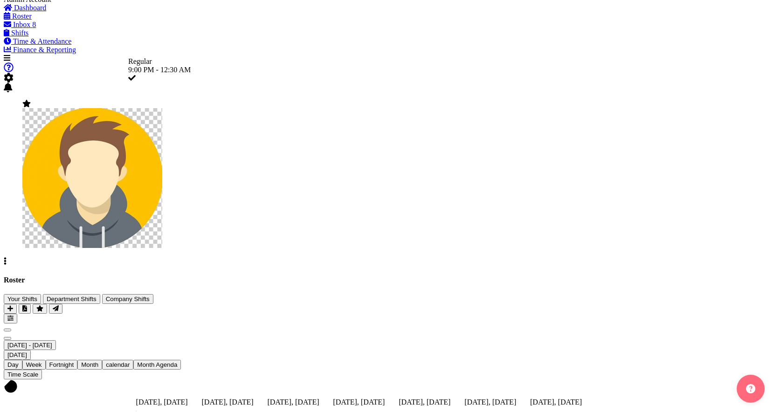
drag, startPoint x: 459, startPoint y: 218, endPoint x: 480, endPoint y: 222, distance: 21.4
drag, startPoint x: 467, startPoint y: 221, endPoint x: 397, endPoint y: 209, distance: 71.1
drag, startPoint x: 394, startPoint y: 195, endPoint x: 473, endPoint y: 200, distance: 79.0
drag, startPoint x: 471, startPoint y: 221, endPoint x: 397, endPoint y: 206, distance: 75.2
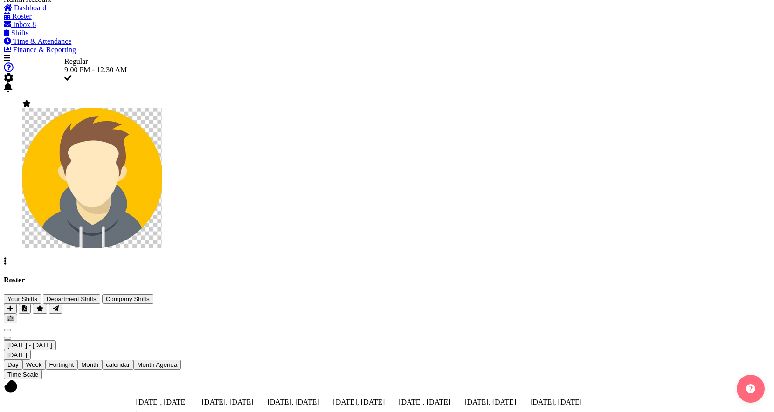
drag, startPoint x: 453, startPoint y: 222, endPoint x: 401, endPoint y: 219, distance: 52.3
drag, startPoint x: 408, startPoint y: 212, endPoint x: 538, endPoint y: 213, distance: 130.2
drag, startPoint x: 517, startPoint y: 194, endPoint x: 404, endPoint y: 194, distance: 113.8
drag, startPoint x: 509, startPoint y: 204, endPoint x: 397, endPoint y: 206, distance: 112.4
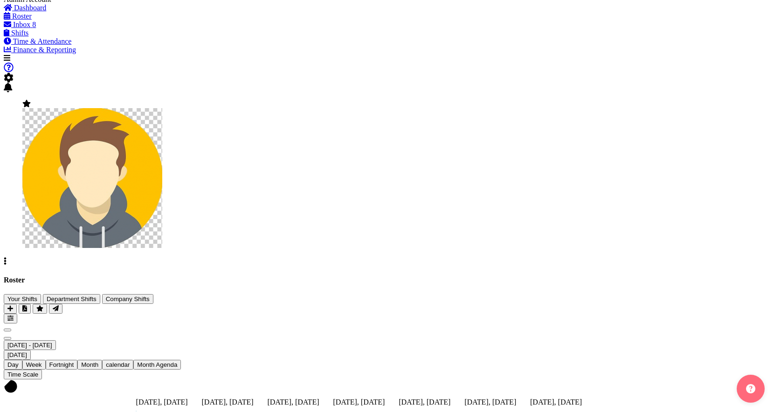
click at [142, 412] on td "Timeline Week of September 29, 2025" at bounding box center [141, 417] width 1 height 1
type input "02/10/2025"
checkbox input "true"
drag, startPoint x: 521, startPoint y: 197, endPoint x: 515, endPoint y: 208, distance: 12.3
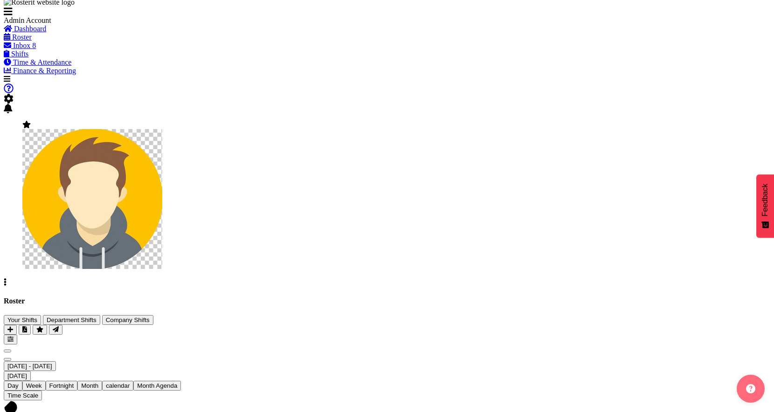
scroll to position [27, 0]
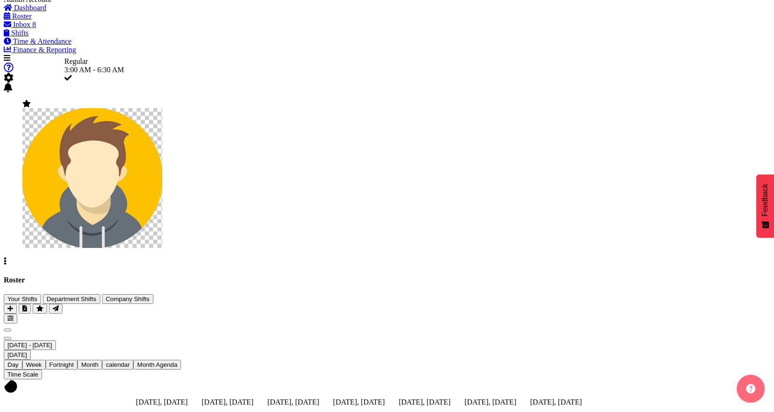
drag, startPoint x: 586, startPoint y: 198, endPoint x: 408, endPoint y: 212, distance: 178.8
drag, startPoint x: 436, startPoint y: 202, endPoint x: 513, endPoint y: 202, distance: 76.5
drag, startPoint x: 622, startPoint y: 195, endPoint x: 544, endPoint y: 179, distance: 79.5
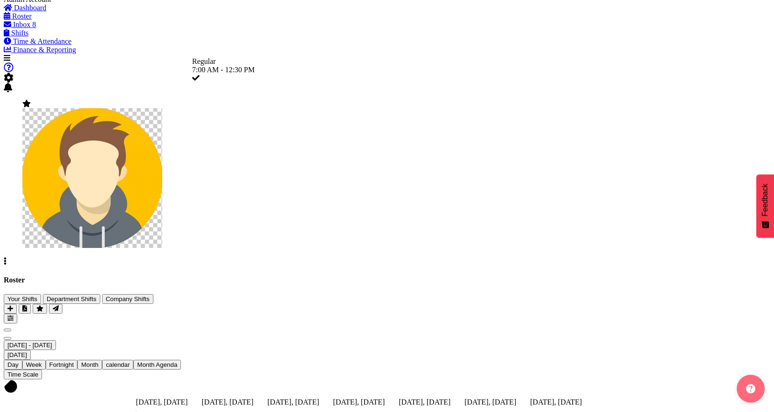
drag, startPoint x: 514, startPoint y: 172, endPoint x: 515, endPoint y: 205, distance: 32.7
drag, startPoint x: 564, startPoint y: 198, endPoint x: 514, endPoint y: 199, distance: 49.9
drag, startPoint x: 438, startPoint y: 174, endPoint x: 516, endPoint y: 228, distance: 94.9
drag, startPoint x: 573, startPoint y: 168, endPoint x: 528, endPoint y: 237, distance: 83.2
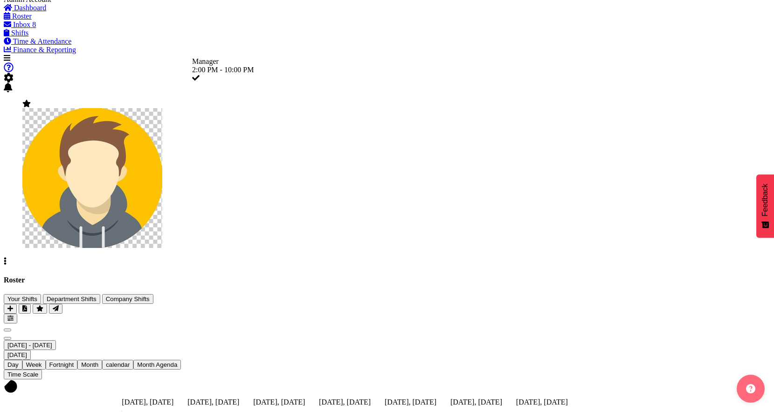
drag, startPoint x: 377, startPoint y: 196, endPoint x: 510, endPoint y: 227, distance: 136.4
drag, startPoint x: 704, startPoint y: 199, endPoint x: 526, endPoint y: 204, distance: 178.7
drag, startPoint x: 377, startPoint y: 192, endPoint x: 544, endPoint y: 246, distance: 175.7
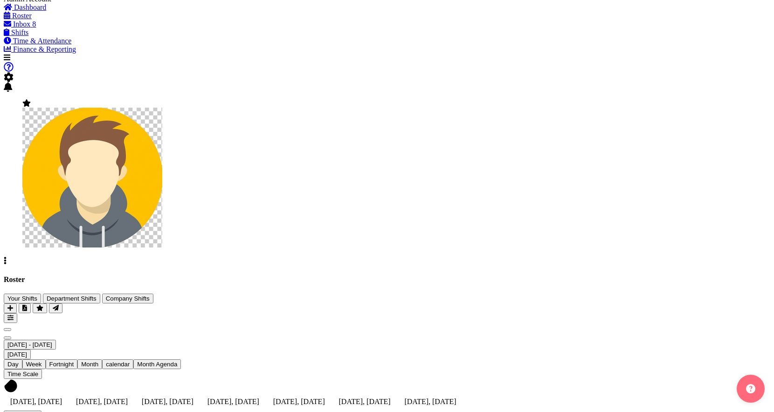
scroll to position [27, 0]
